Goal: Navigation & Orientation: Find specific page/section

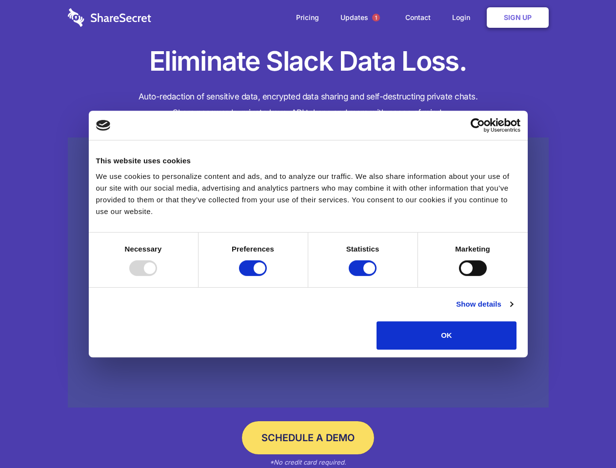
click at [157, 276] on div at bounding box center [143, 268] width 28 height 16
click at [267, 276] on input "Preferences" at bounding box center [253, 268] width 28 height 16
checkbox input "false"
click at [364, 276] on input "Statistics" at bounding box center [363, 268] width 28 height 16
checkbox input "false"
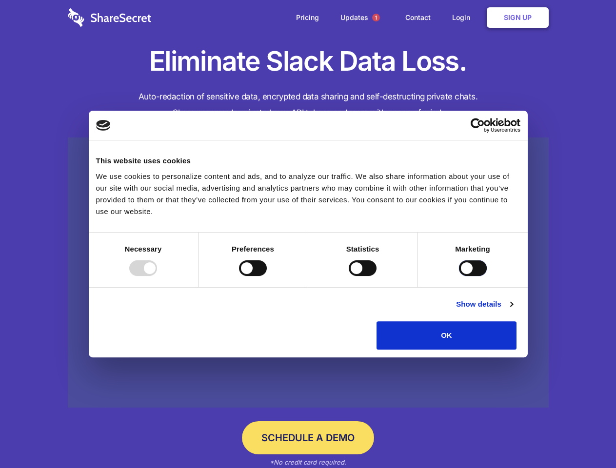
click at [459, 276] on input "Marketing" at bounding box center [473, 268] width 28 height 16
checkbox input "true"
click at [512, 310] on link "Show details" at bounding box center [484, 304] width 57 height 12
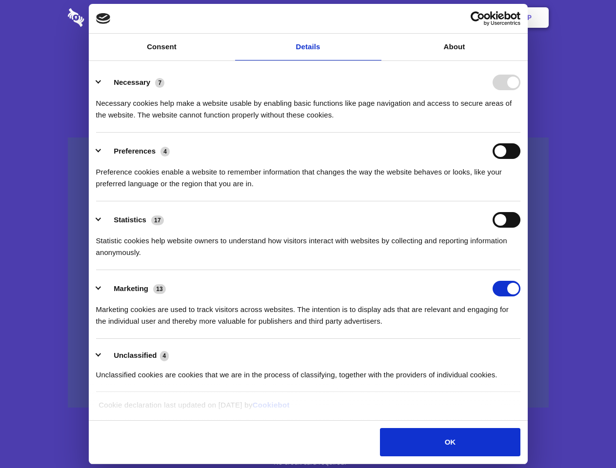
click at [520, 133] on li "Necessary 7 Necessary cookies help make a website usable by enabling basic func…" at bounding box center [308, 98] width 424 height 69
click at [375, 18] on span "1" at bounding box center [376, 18] width 8 height 8
